Goal: Transaction & Acquisition: Obtain resource

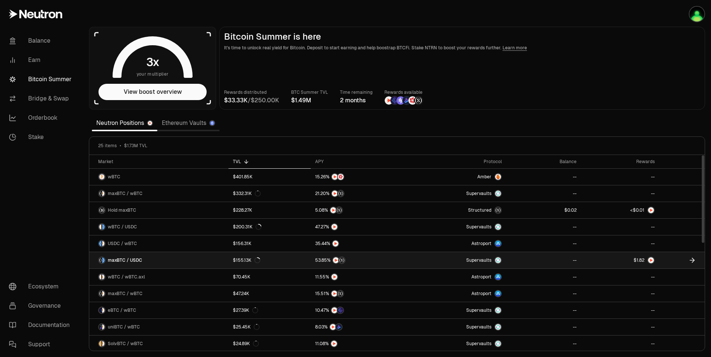
click at [622, 259] on link at bounding box center [620, 260] width 78 height 16
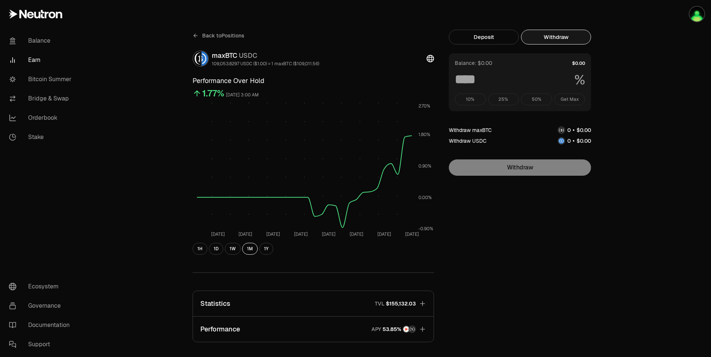
click at [540, 39] on button "Withdraw" at bounding box center [556, 37] width 70 height 15
click at [194, 38] on icon at bounding box center [196, 36] width 6 height 6
